Goal: Information Seeking & Learning: Find specific fact

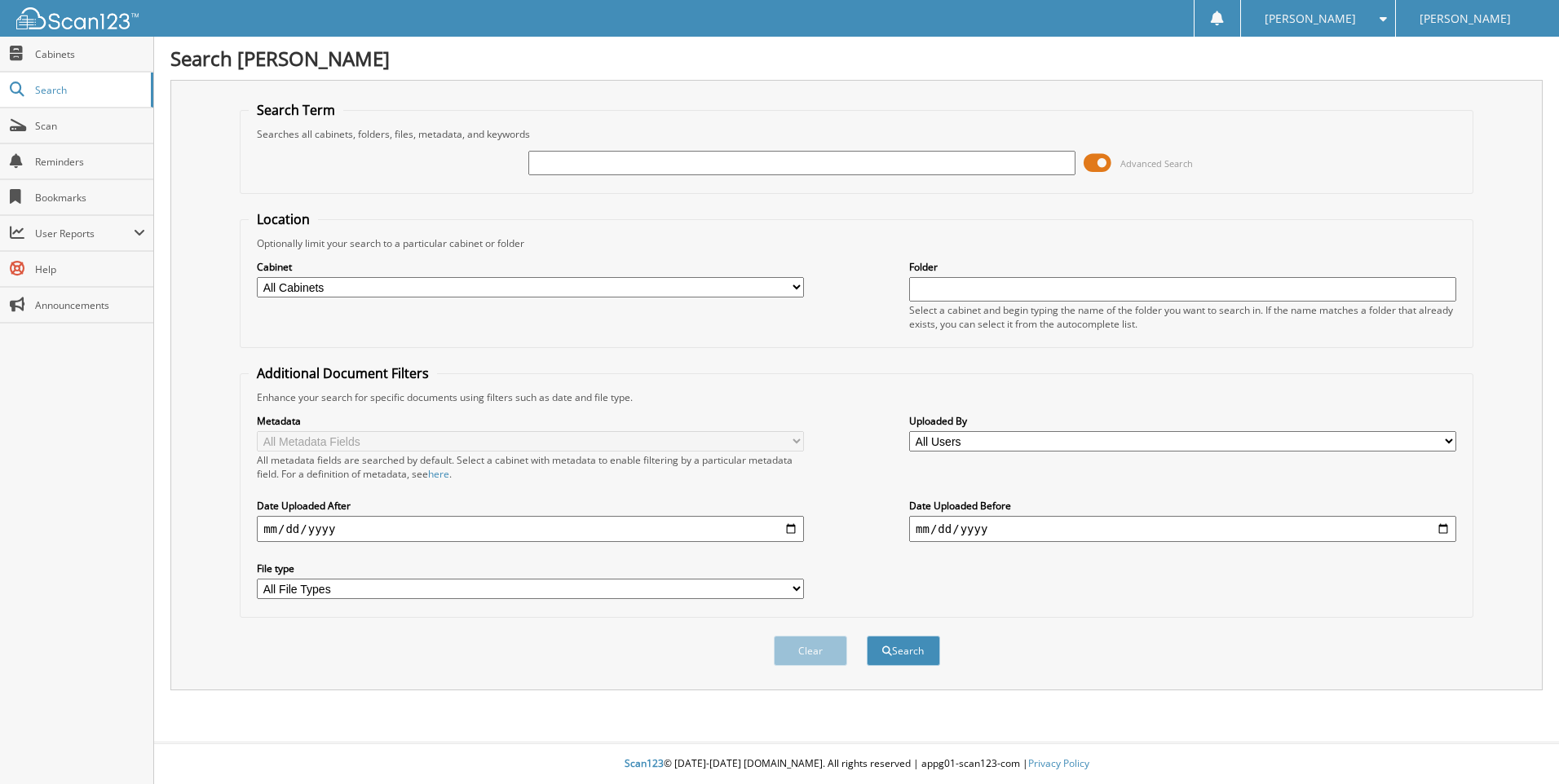
click at [344, 288] on select "All Cabinets CAR DEALS PARTS INVOICES SERVICE CONTRACTS SERVICE RO Needs Filing" at bounding box center [530, 287] width 547 height 21
select select "10914"
click at [257, 277] on select "All Cabinets CAR DEALS PARTS INVOICES SERVICE CONTRACTS SERVICE RO Needs Filing" at bounding box center [530, 287] width 547 height 21
paste input "[US_VEHICLE_IDENTIFICATION_NUMBER]"
type input "[US_VEHICLE_IDENTIFICATION_NUMBER]"
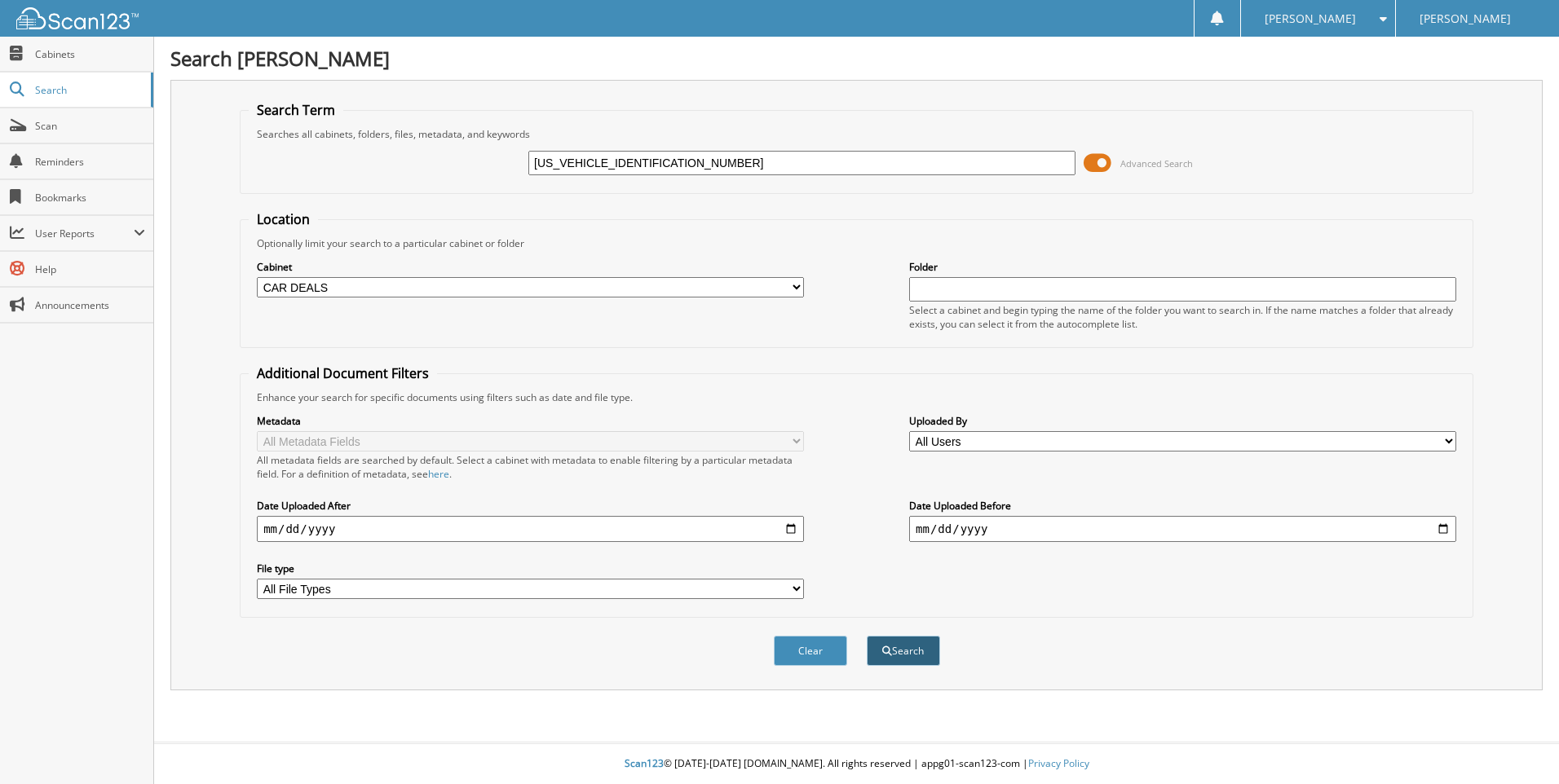
click at [918, 644] on button "Search" at bounding box center [903, 650] width 73 height 30
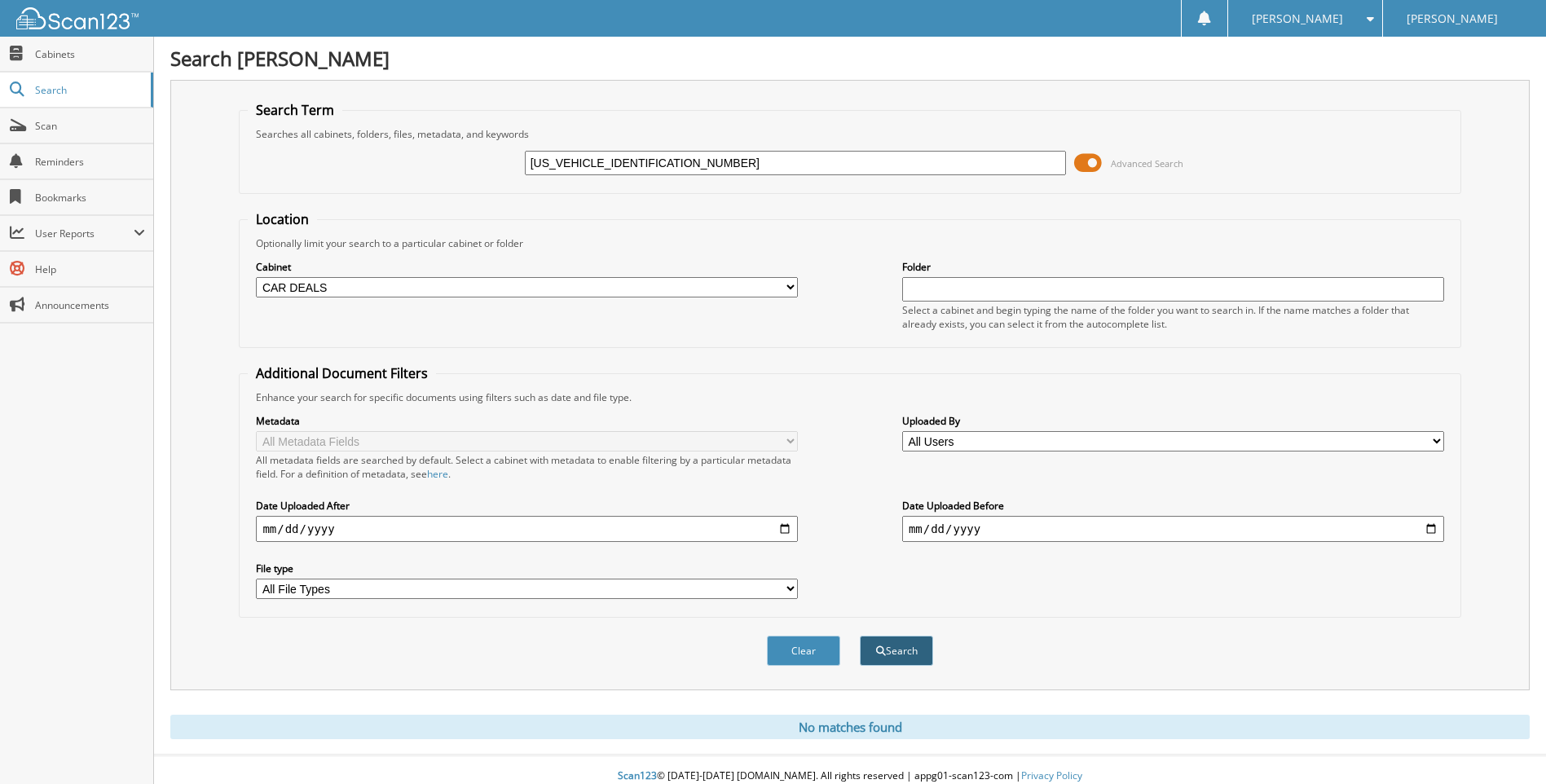
click at [901, 649] on button "Search" at bounding box center [896, 650] width 73 height 30
drag, startPoint x: 663, startPoint y: 166, endPoint x: 516, endPoint y: 166, distance: 147.0
click at [516, 166] on div "4S3BE635017210787 Advanced Search" at bounding box center [850, 162] width 1204 height 44
